Goal: Navigation & Orientation: Find specific page/section

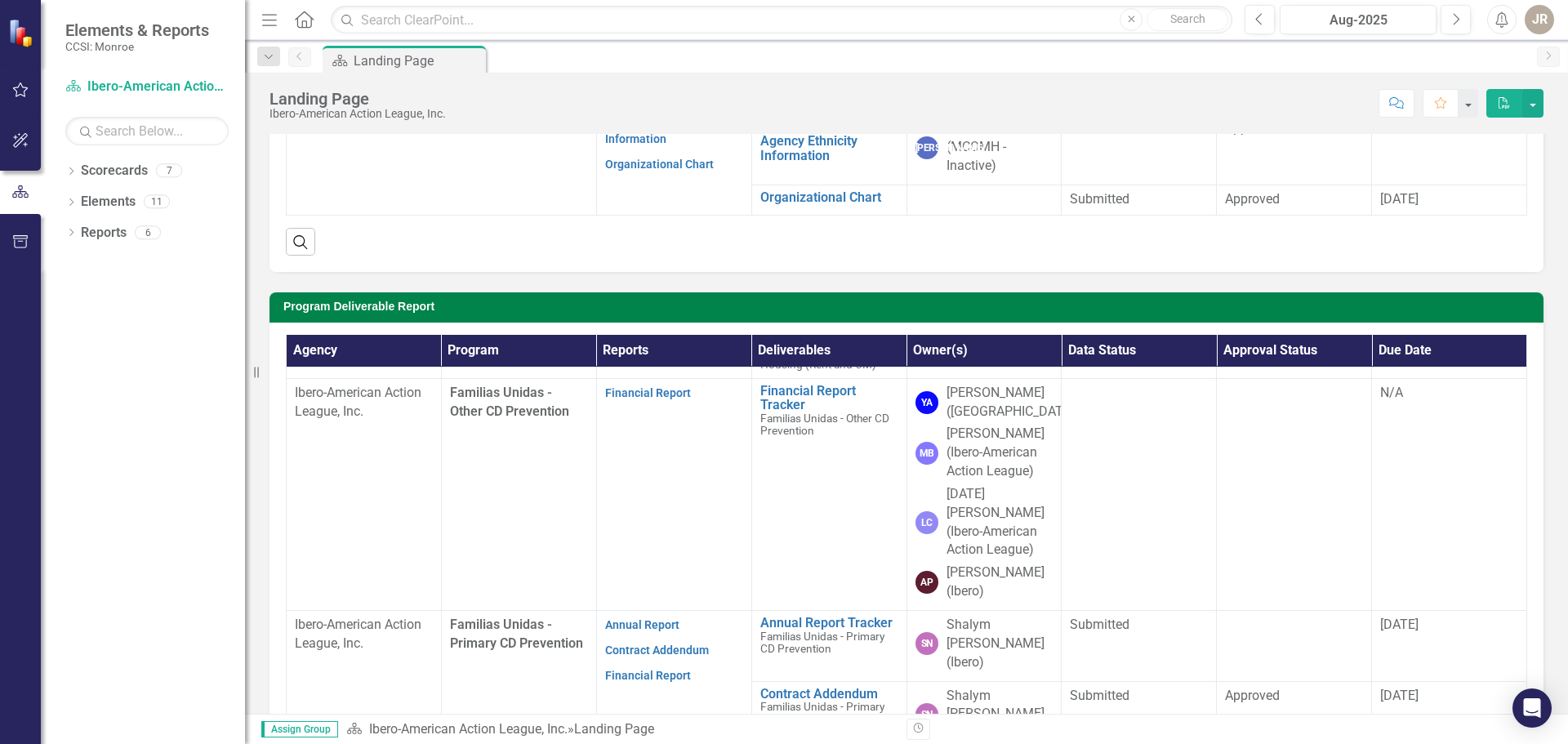
scroll to position [82, 0]
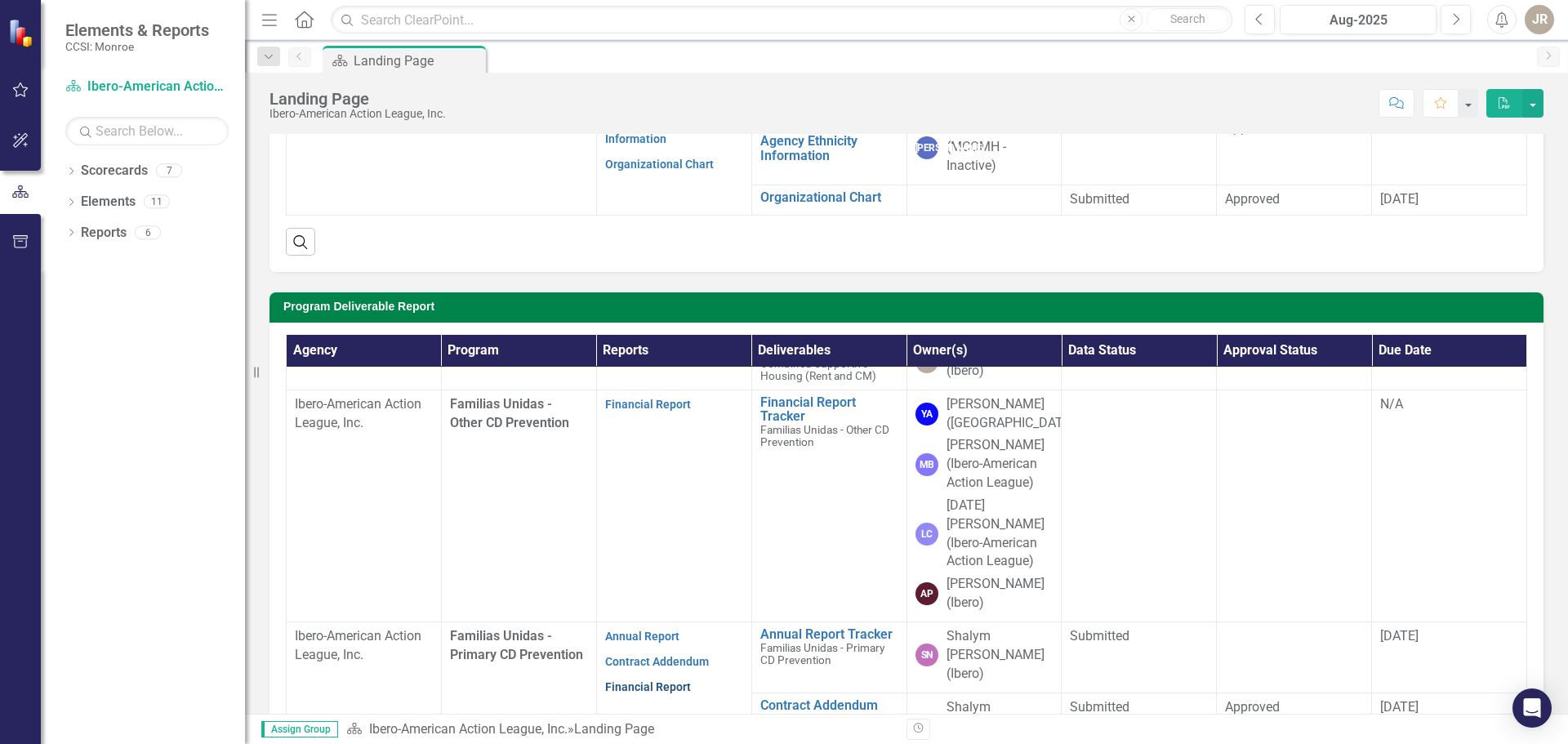
click at [641, 681] on link "Financial Report" at bounding box center [648, 687] width 86 height 13
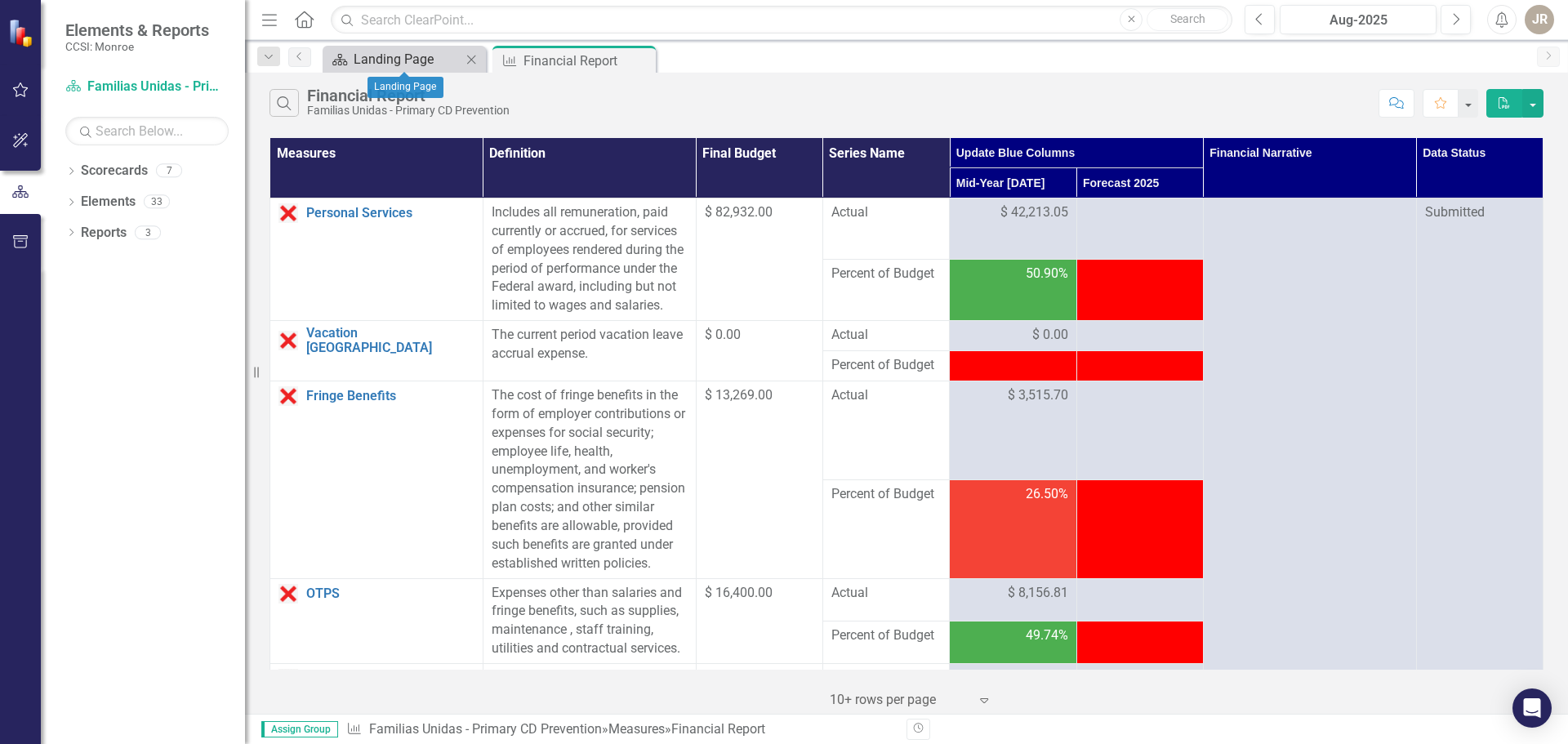
click at [418, 63] on div "Landing Page" at bounding box center [408, 58] width 108 height 20
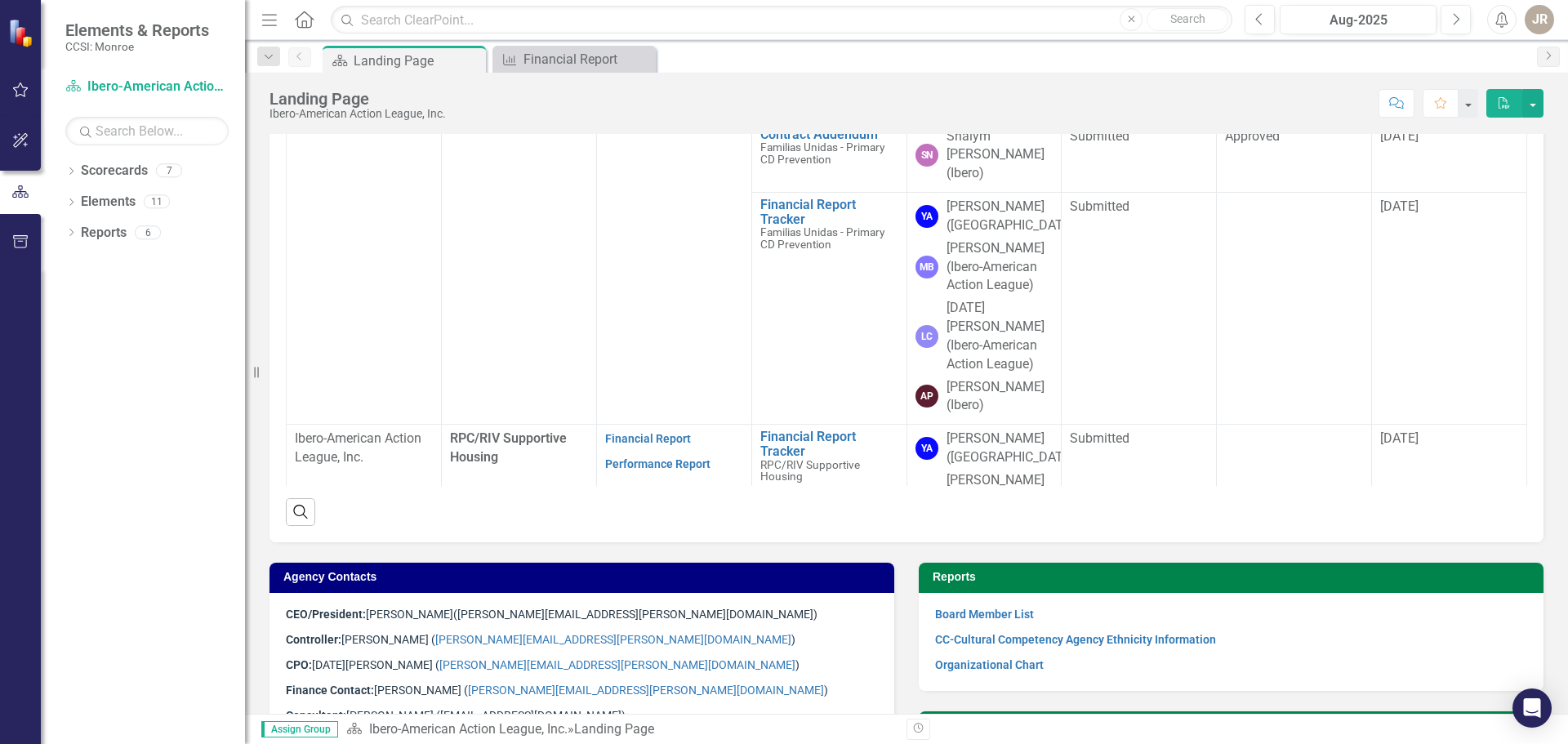
scroll to position [654, 0]
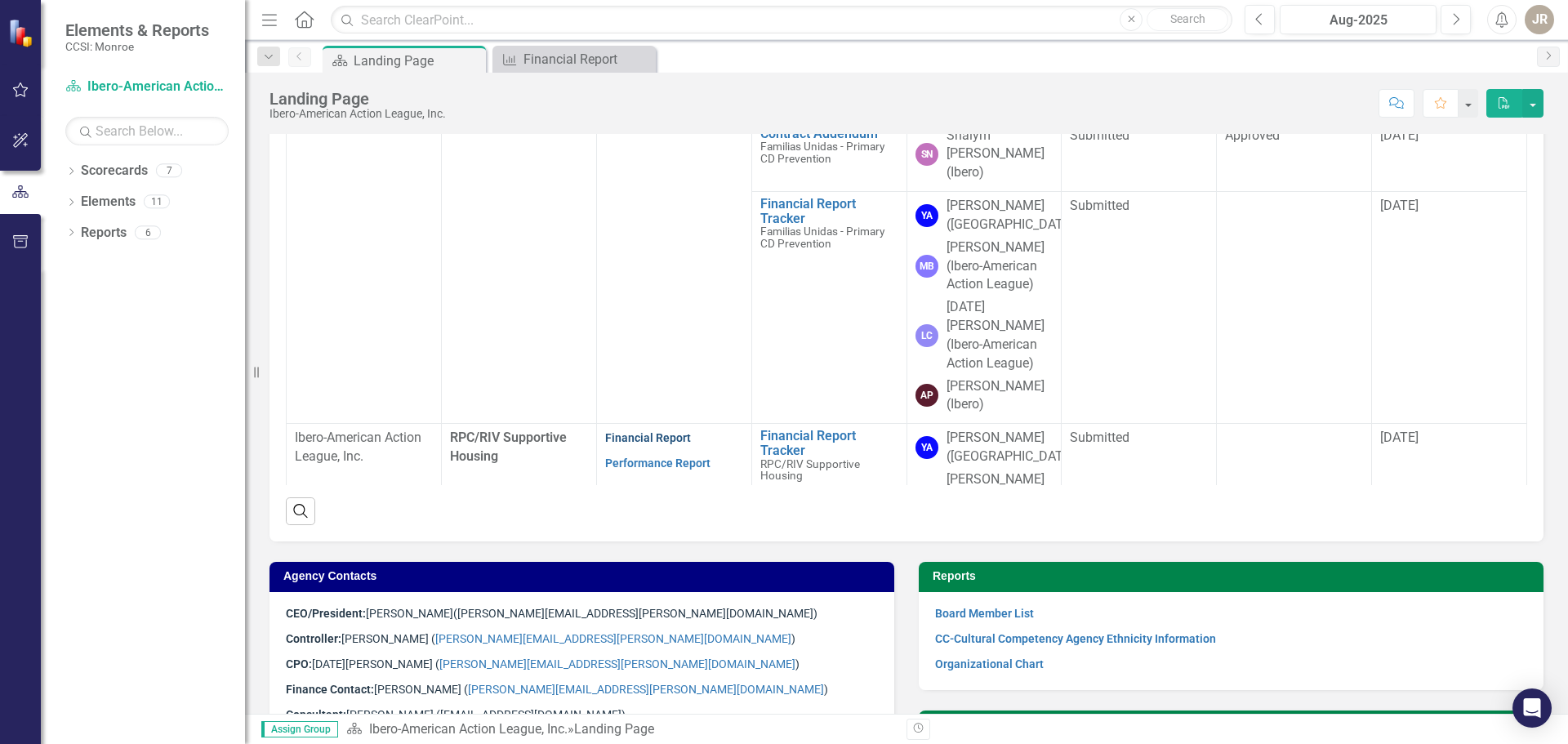
click at [636, 431] on link "Financial Report" at bounding box center [648, 437] width 86 height 13
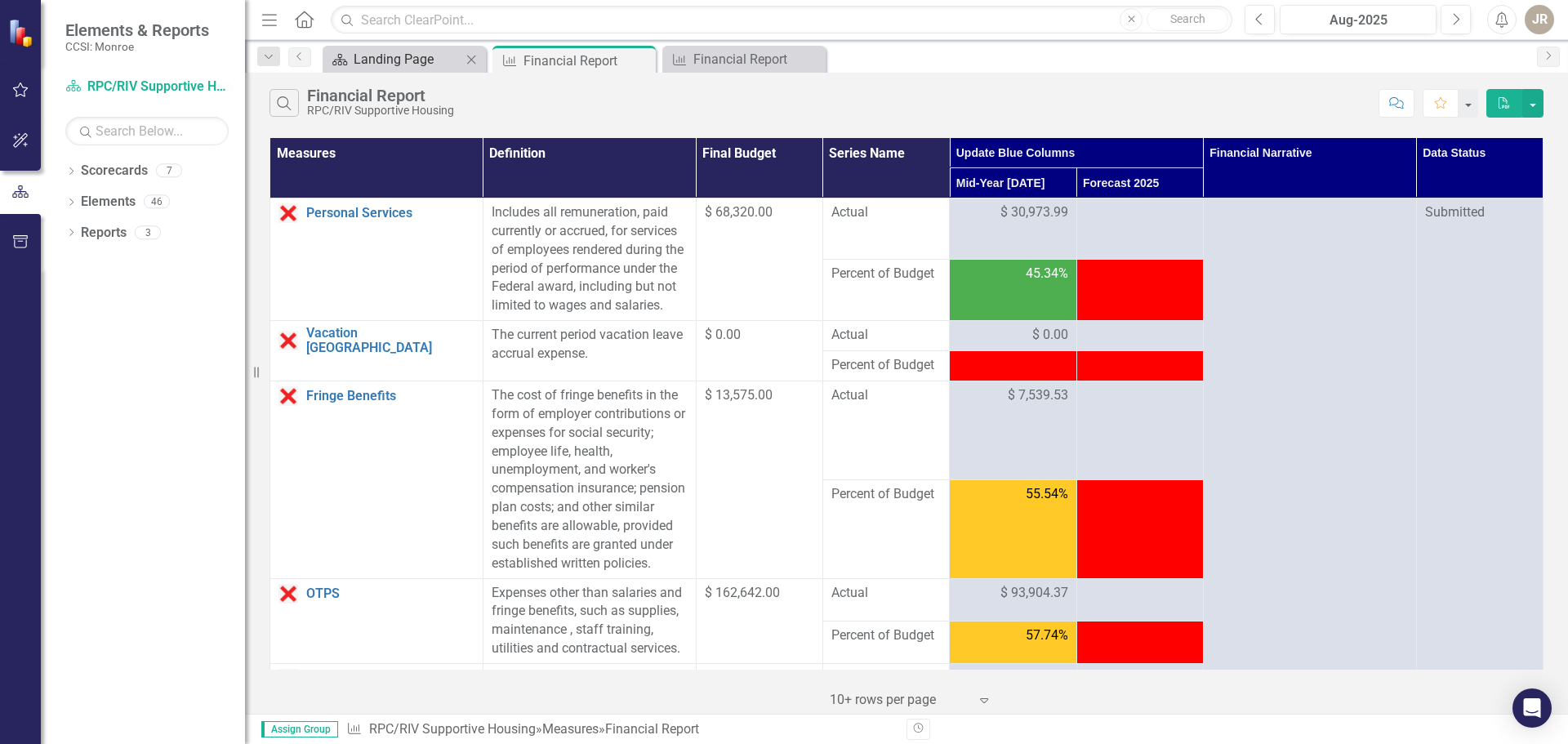
click at [422, 62] on div "Landing Page" at bounding box center [408, 58] width 108 height 20
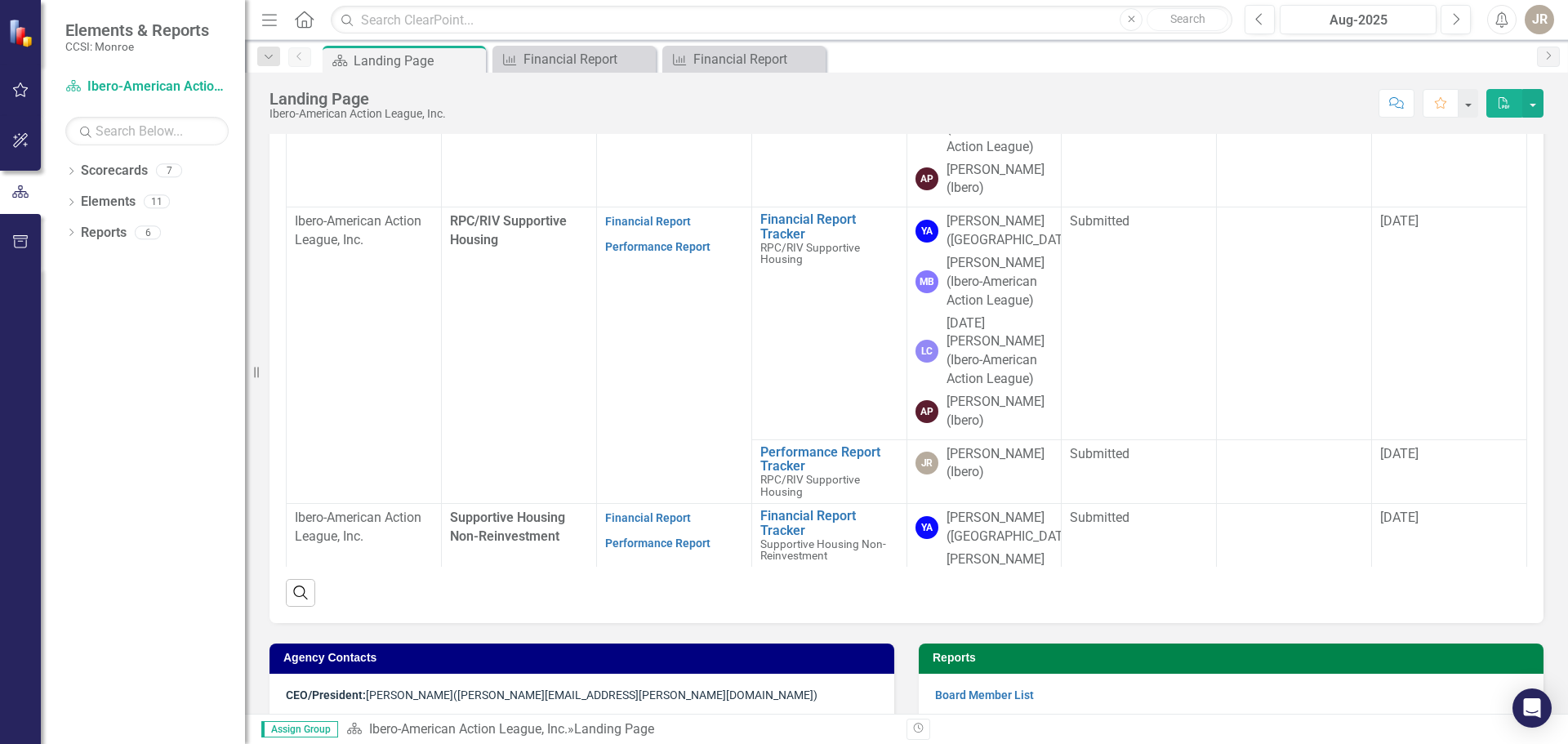
scroll to position [572, 0]
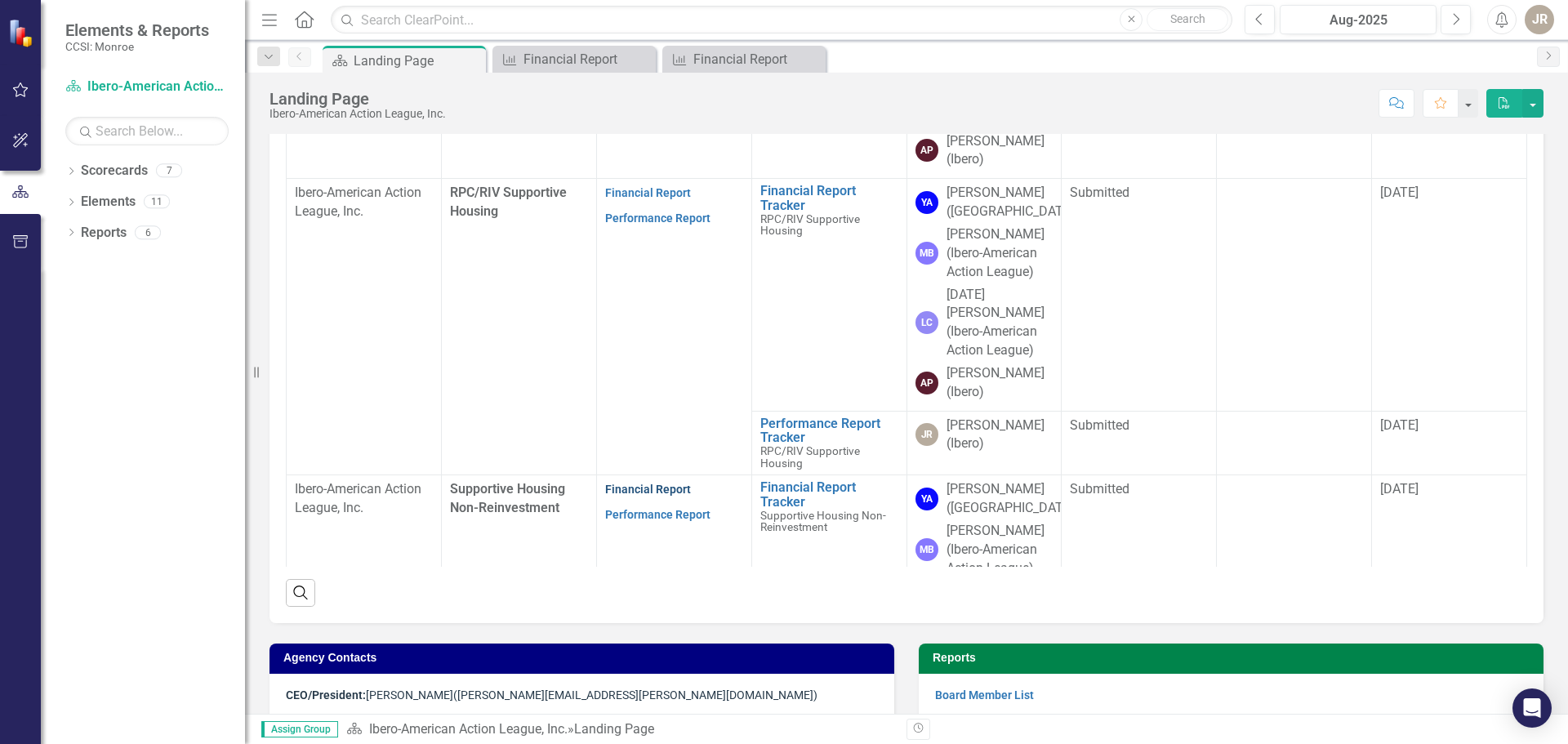
click at [658, 482] on link "Financial Report" at bounding box center [648, 488] width 86 height 13
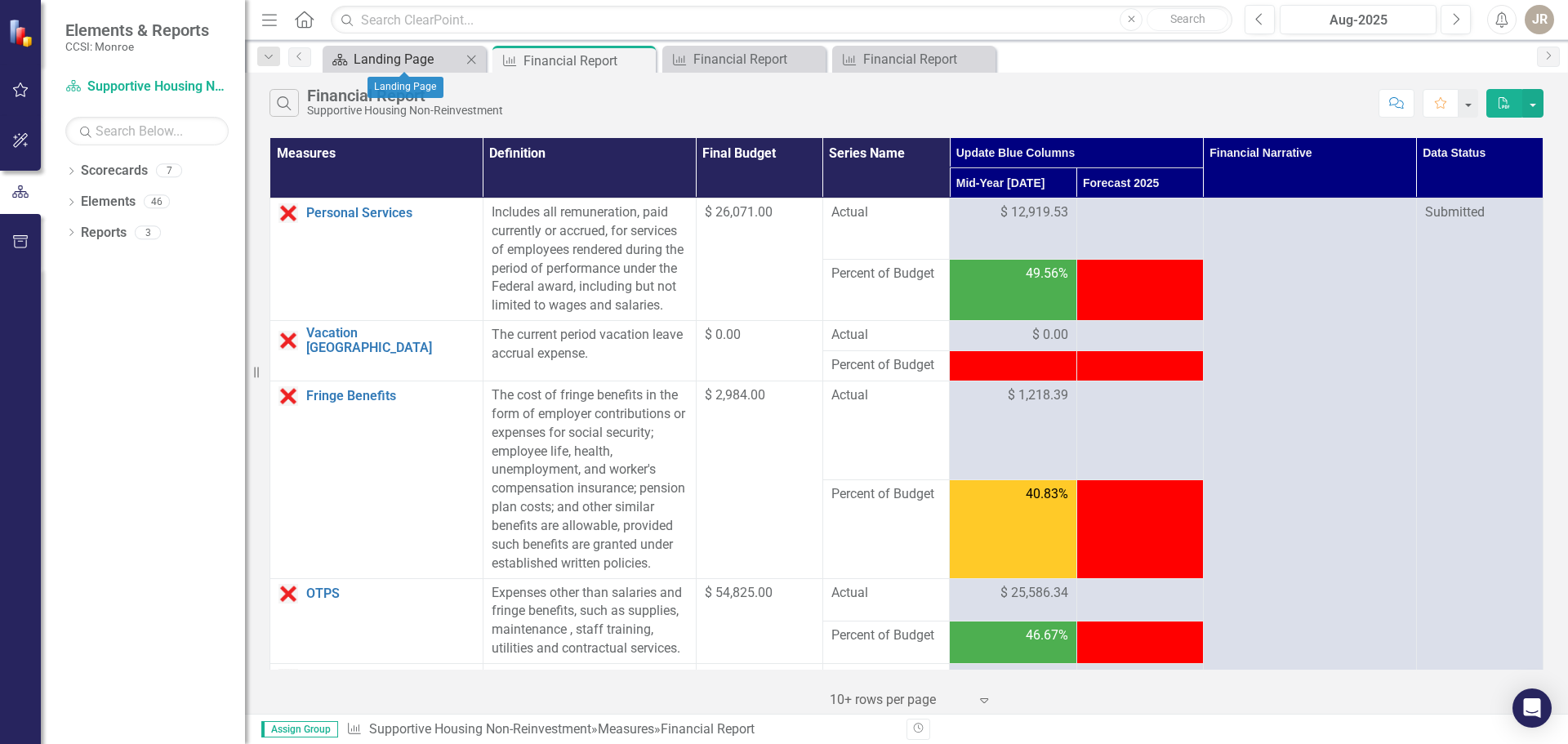
click at [375, 54] on div "Landing Page" at bounding box center [408, 58] width 108 height 20
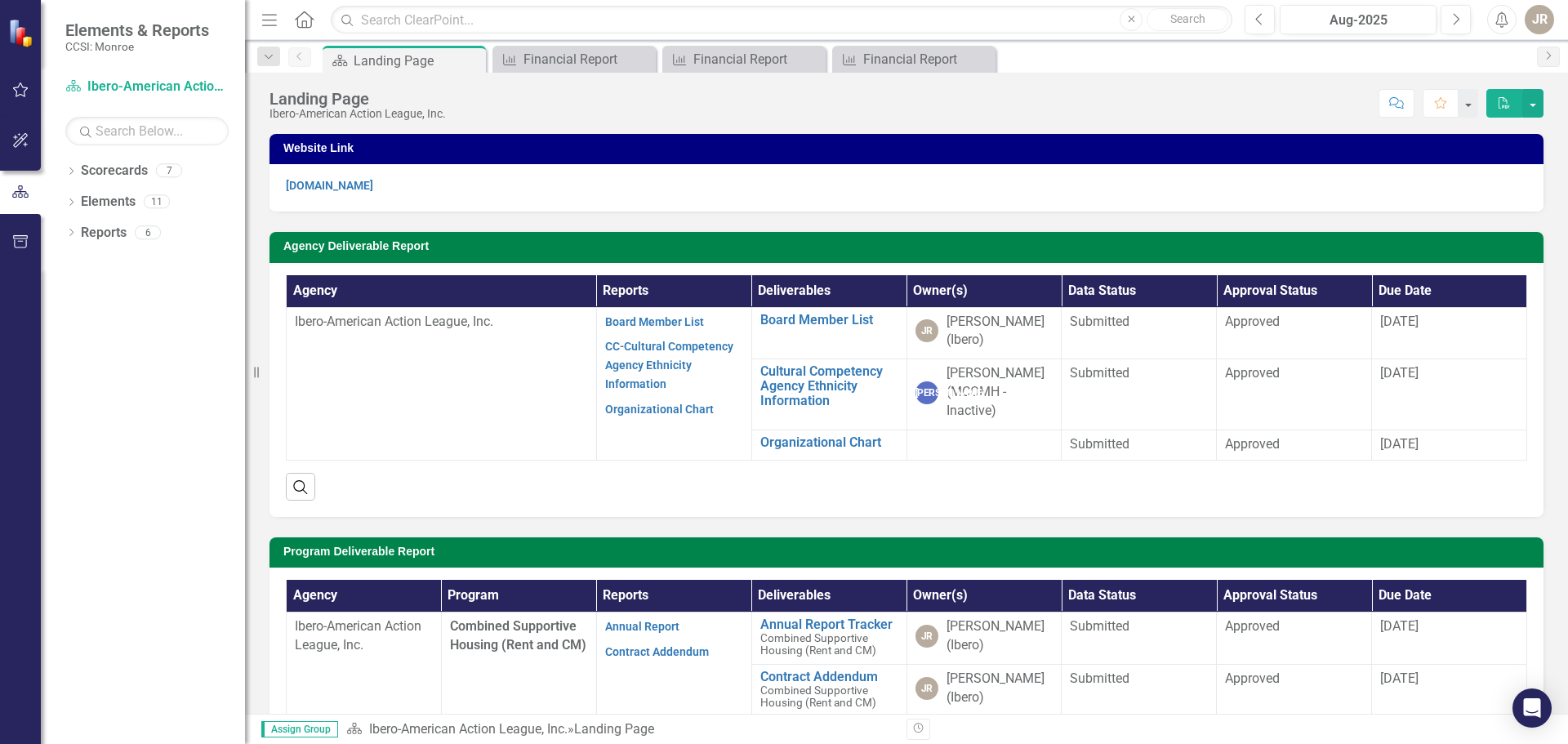
click at [1537, 19] on div "JR" at bounding box center [1540, 20] width 30 height 30
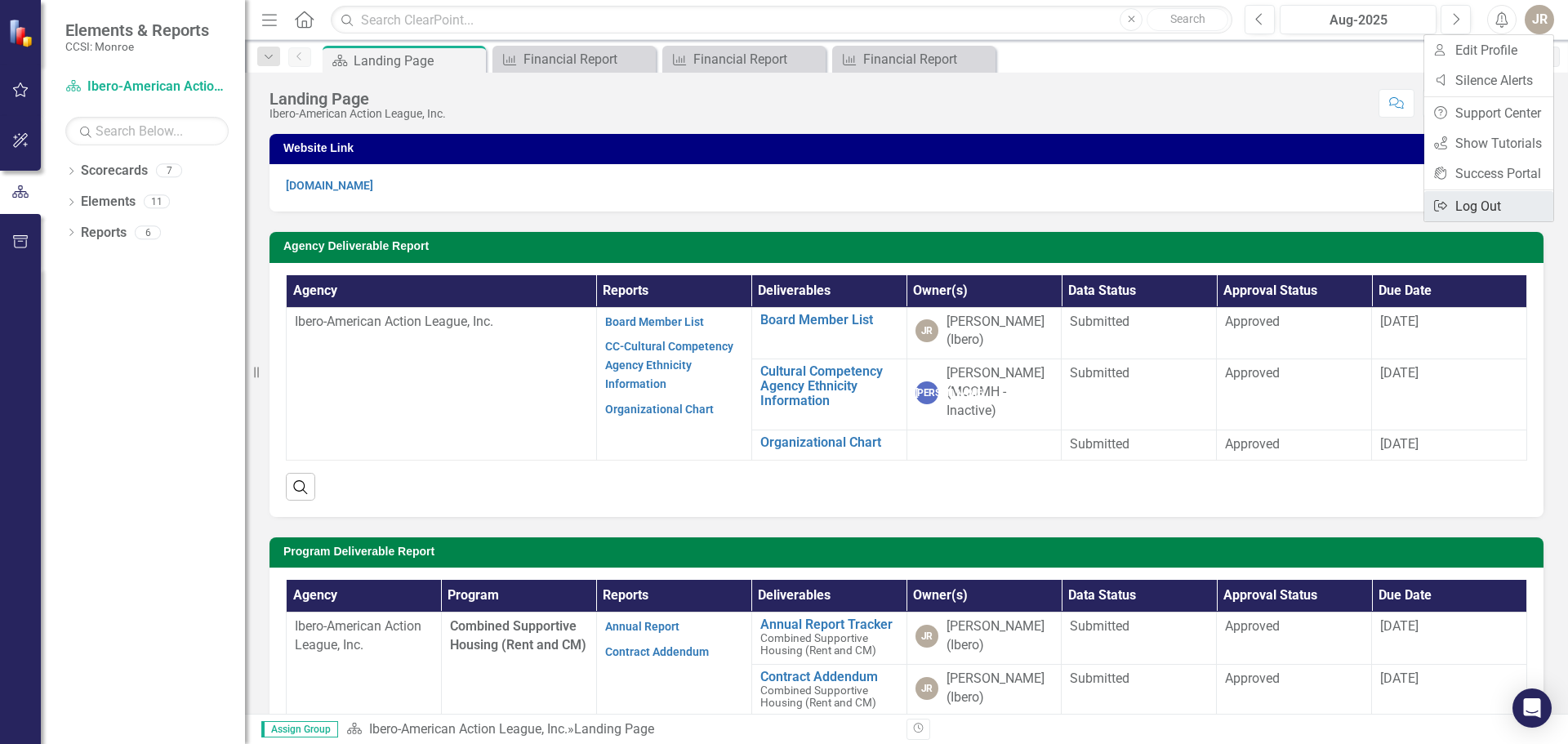
click at [1490, 205] on link "Logout Log Out" at bounding box center [1489, 206] width 129 height 30
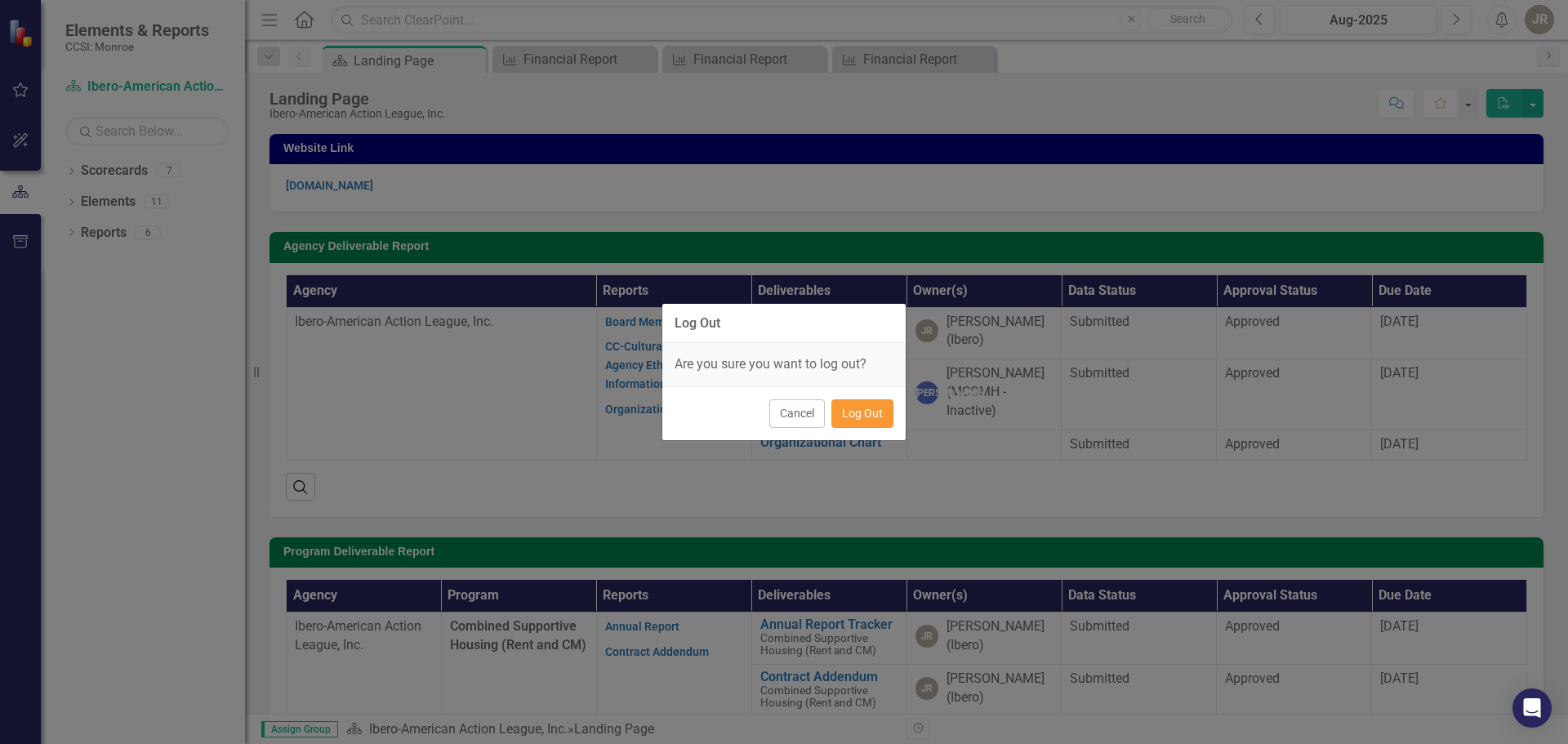
click at [871, 414] on button "Log Out" at bounding box center [862, 414] width 62 height 29
